Goal: Task Accomplishment & Management: Manage account settings

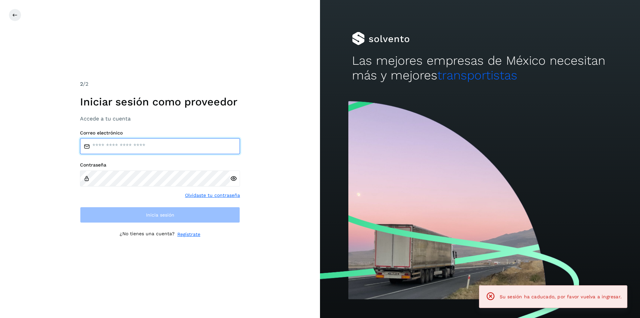
type input "**********"
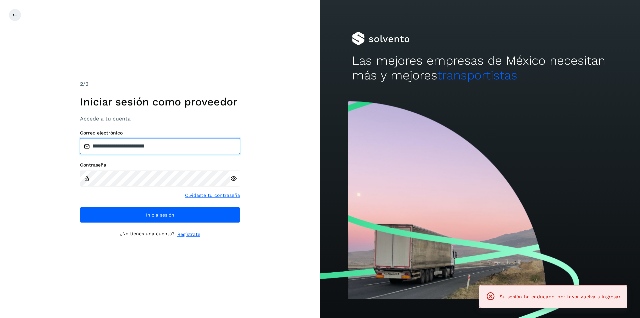
click at [193, 146] on input "**********" at bounding box center [160, 146] width 160 height 16
click at [287, 109] on div "**********" at bounding box center [160, 159] width 320 height 318
